Goal: Information Seeking & Learning: Learn about a topic

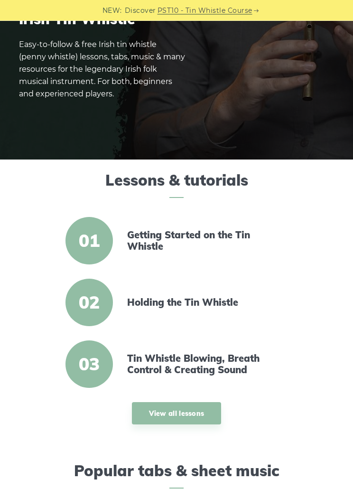
scroll to position [108, 0]
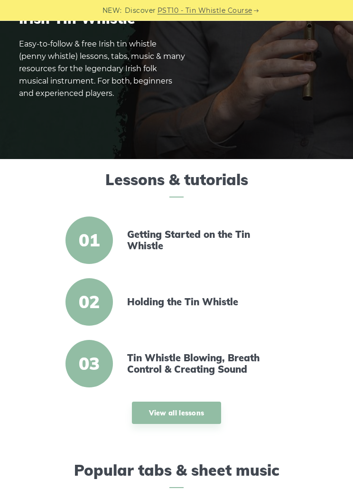
click at [93, 245] on span "01" at bounding box center [90, 241] width 48 height 48
click at [208, 410] on link "View all lessons" at bounding box center [177, 413] width 90 height 22
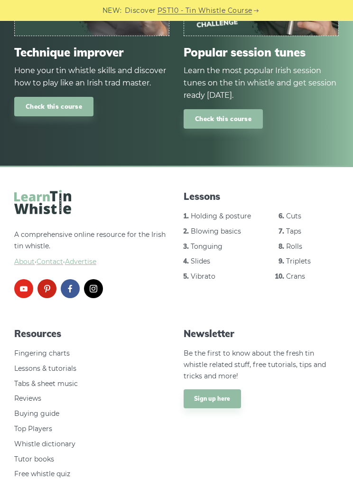
scroll to position [1180, 0]
click at [230, 212] on link "Holding & posture" at bounding box center [221, 216] width 60 height 9
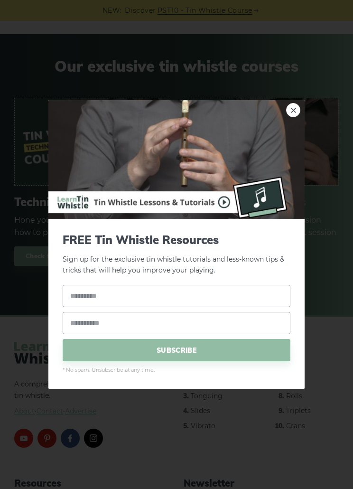
scroll to position [1032, 0]
click at [303, 126] on img at bounding box center [176, 159] width 257 height 119
click at [298, 117] on link "×" at bounding box center [293, 110] width 14 height 14
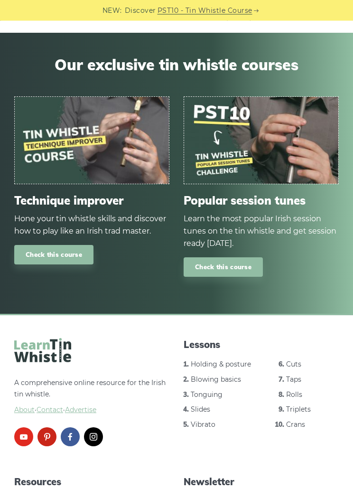
scroll to position [1032, 0]
click at [300, 130] on img at bounding box center [261, 140] width 154 height 87
click at [249, 264] on link "Check this course" at bounding box center [223, 267] width 79 height 19
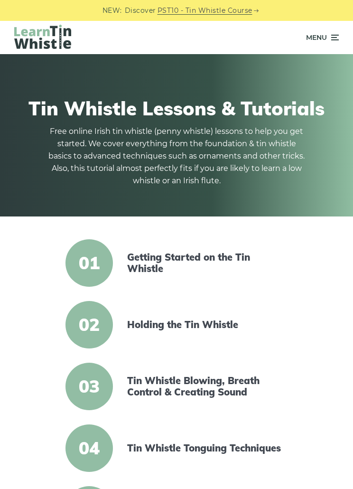
scroll to position [1059, 0]
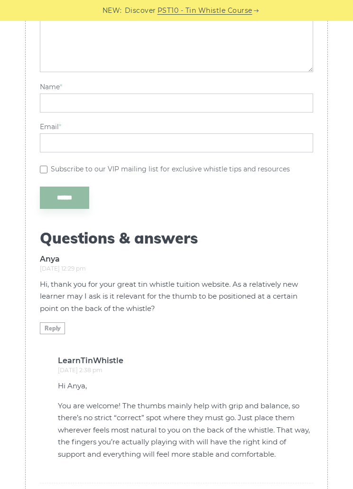
scroll to position [1479, 0]
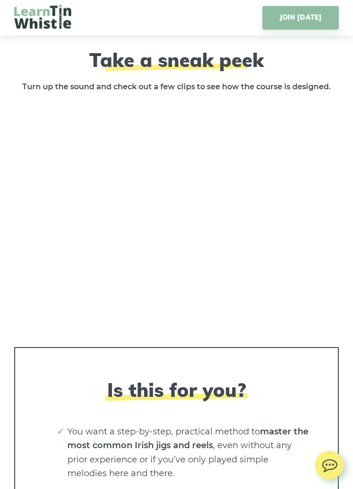
scroll to position [1507, 0]
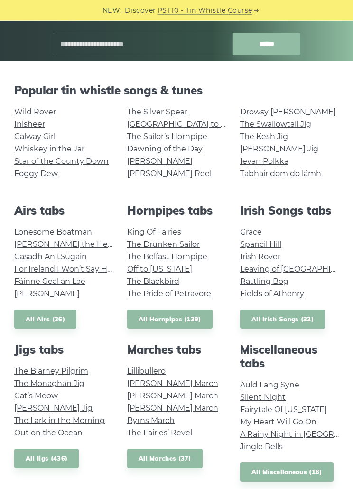
scroll to position [156, 0]
click at [197, 136] on link "The Sailor’s Hornpipe" at bounding box center [167, 136] width 80 height 9
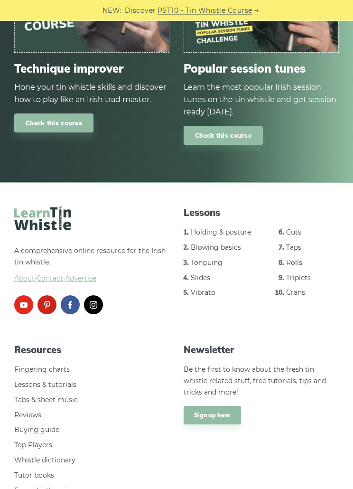
scroll to position [1154, 0]
click at [44, 366] on link "Fingering charts" at bounding box center [42, 370] width 56 height 9
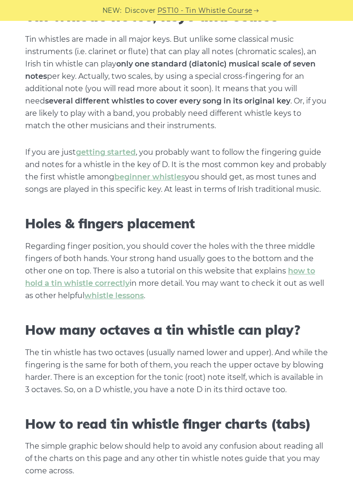
scroll to position [588, 0]
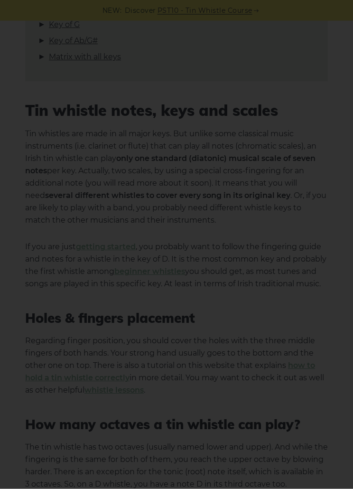
click at [311, 352] on div "×" at bounding box center [176, 244] width 353 height 489
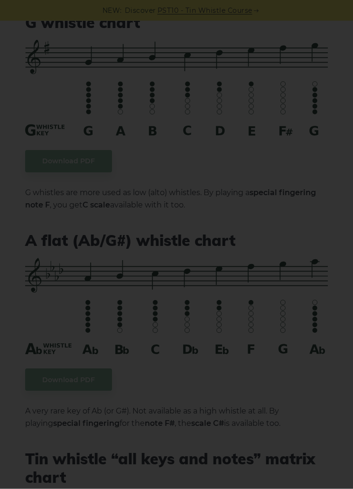
scroll to position [4182, 0]
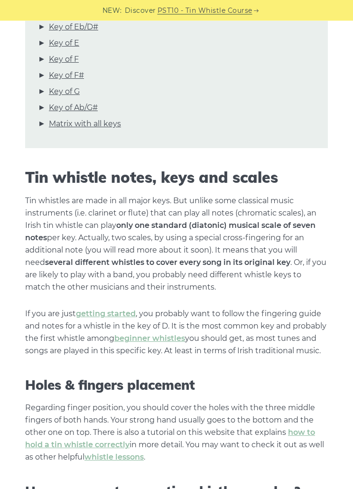
scroll to position [423, 0]
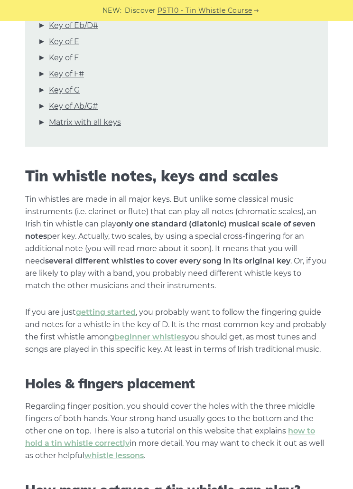
click at [159, 341] on link "beginner whistles" at bounding box center [150, 337] width 71 height 9
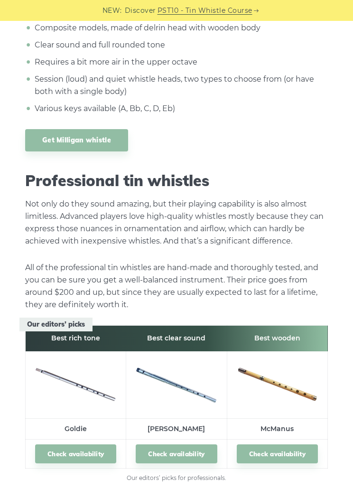
scroll to position [11387, 0]
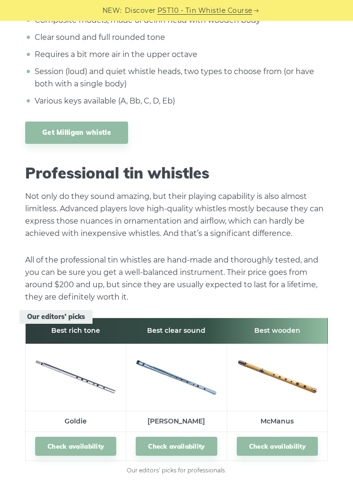
click at [196, 437] on link "Check availability" at bounding box center [176, 446] width 81 height 19
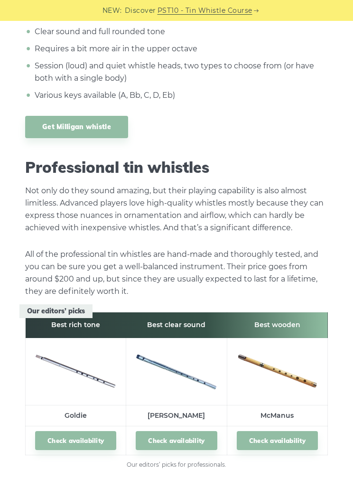
scroll to position [11394, 0]
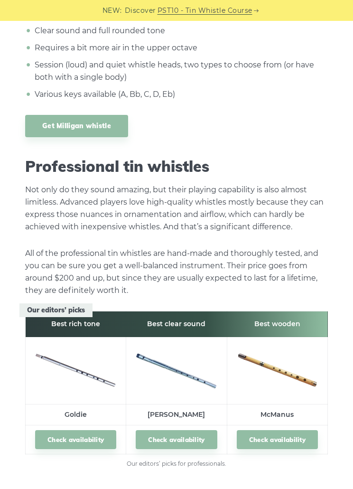
click at [309, 430] on link "Check availability" at bounding box center [277, 439] width 81 height 19
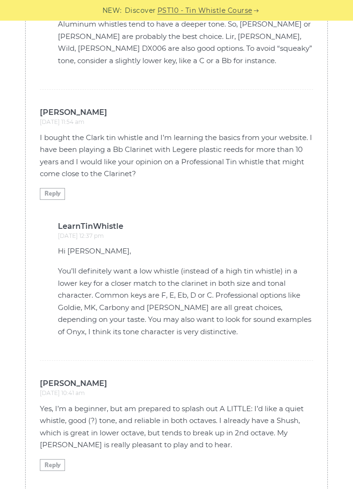
scroll to position [22312, 0]
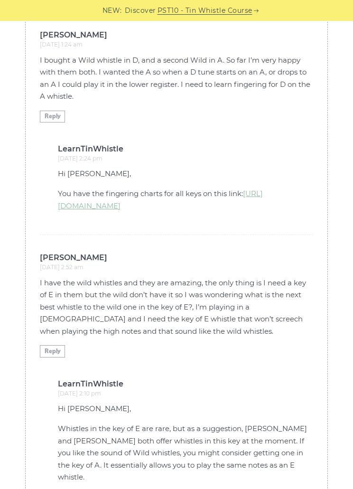
scroll to position [23088, 0]
